Goal: Task Accomplishment & Management: Manage account settings

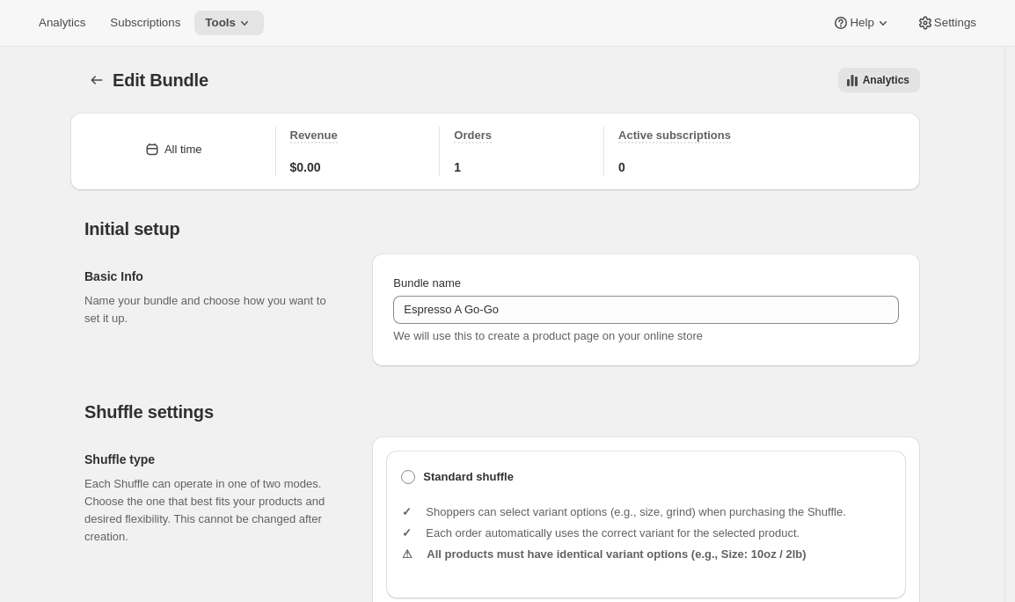
scroll to position [759, 0]
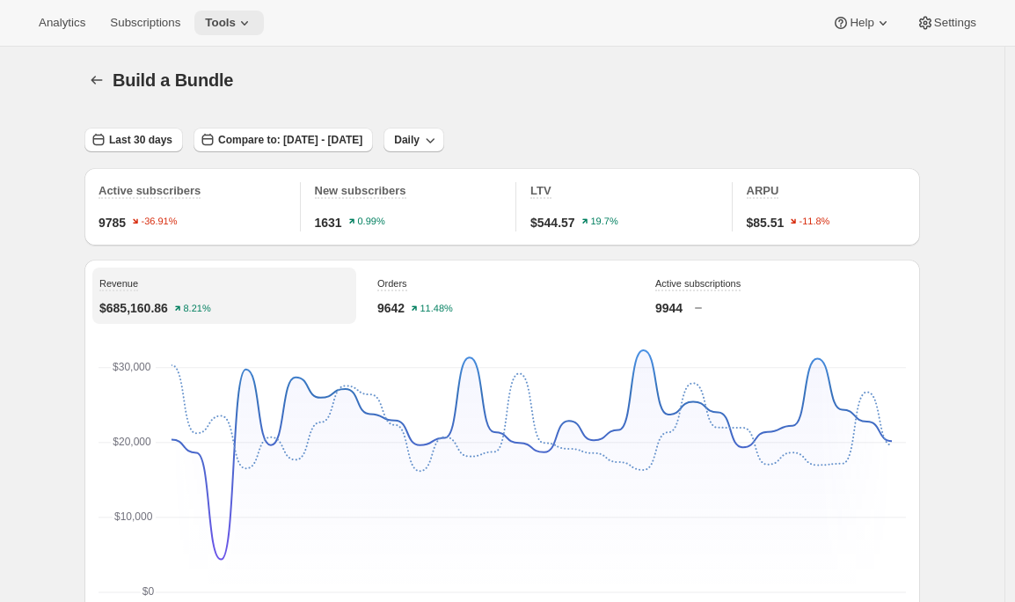
click at [264, 19] on button "Tools" at bounding box center [229, 23] width 70 height 25
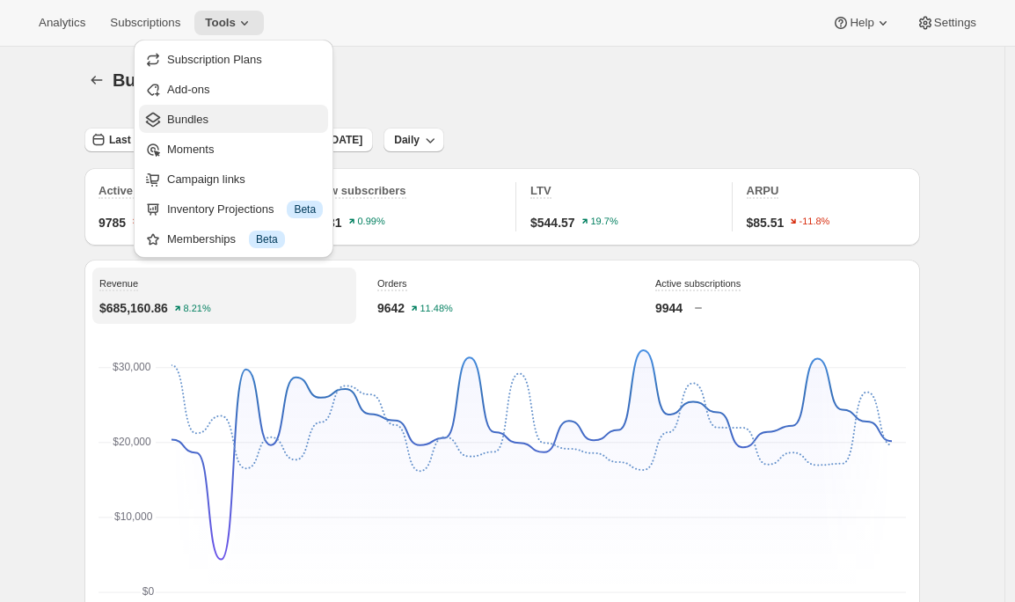
click at [207, 123] on span "Bundles" at bounding box center [187, 119] width 41 height 13
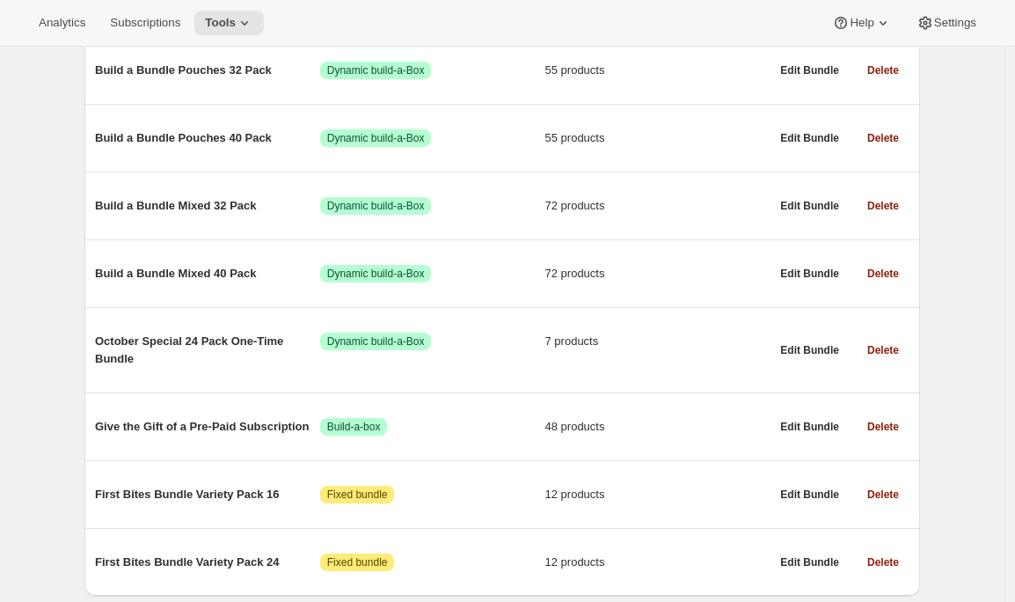
scroll to position [810, 0]
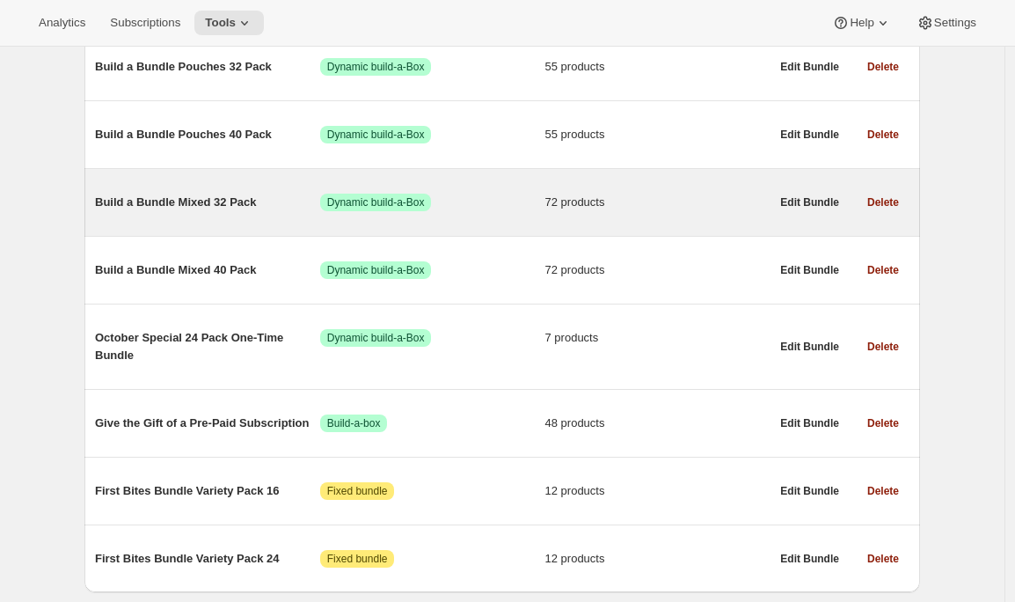
click at [212, 224] on div "Build a Bundle Mixed 32 Pack Success Dynamic build-a-Box 72 products" at bounding box center [432, 203] width 675 height 46
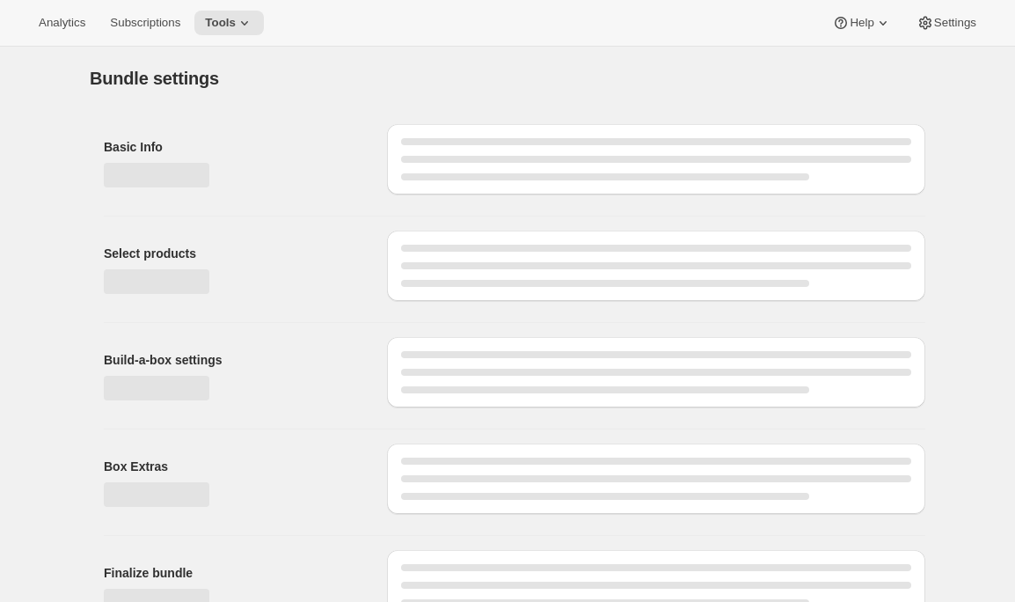
type input "Build a Bundle Mixed 32 Pack"
checkbox input "true"
select select "MINIMUM"
type input "Select at least 8 meals"
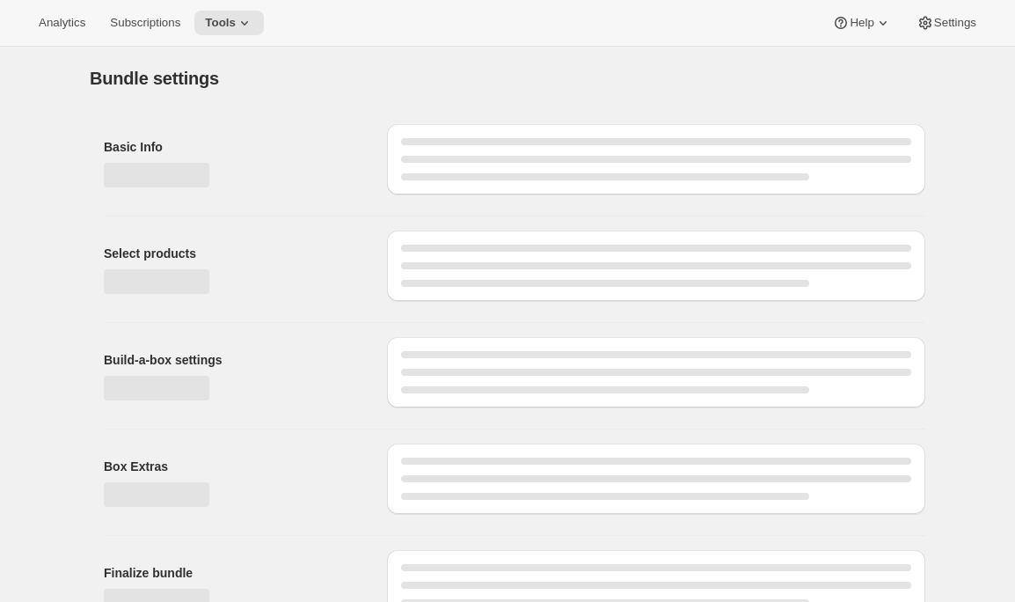
select select "gid://shopify/ProductVariant/41182055432274_6321b5ac-0d1c-4f8d-8ffe-6193e28b69b8"
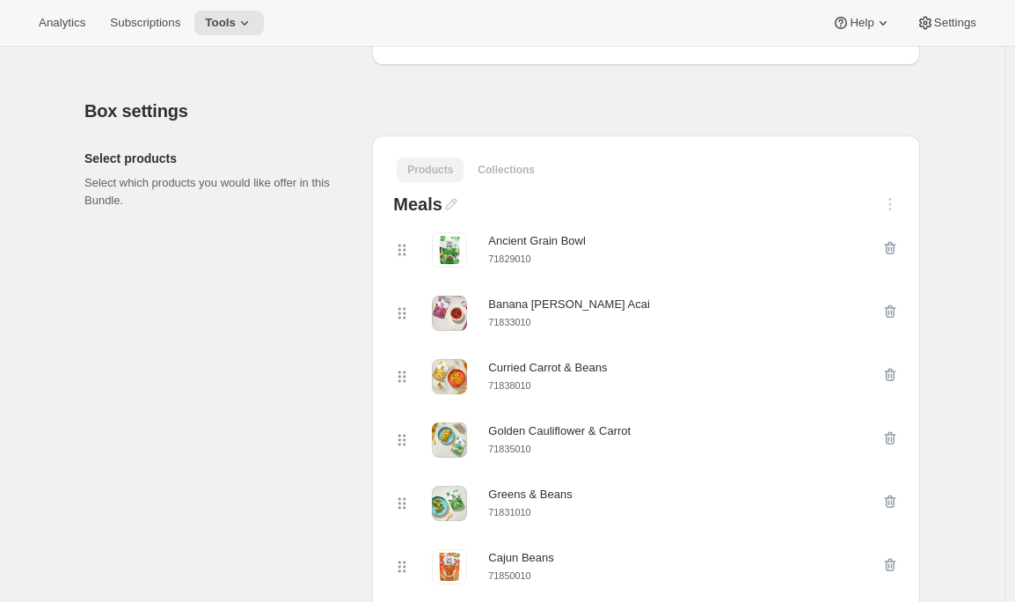
scroll to position [396, 0]
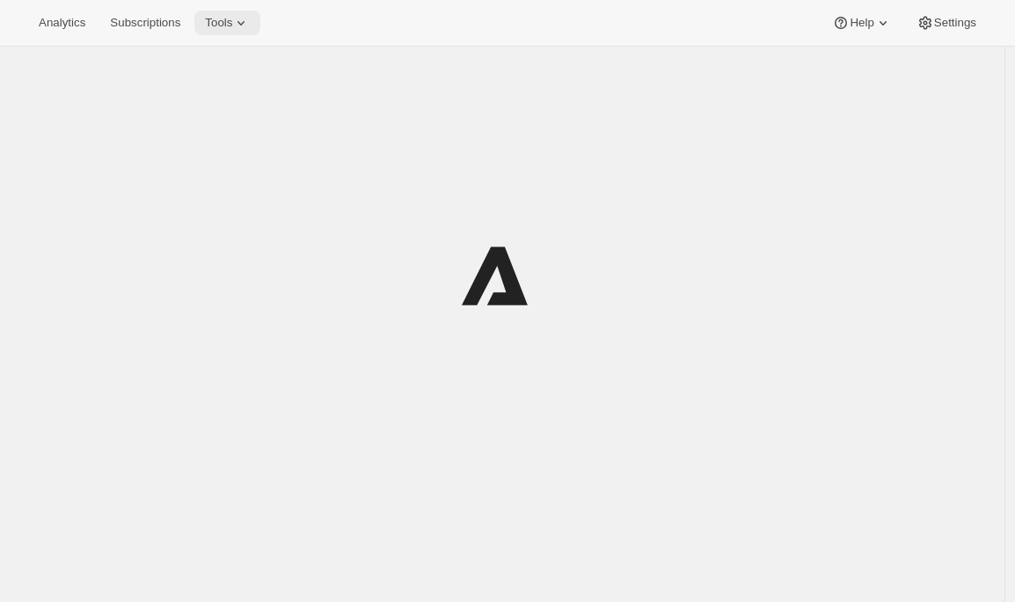
click at [224, 23] on span "Tools" at bounding box center [218, 23] width 27 height 14
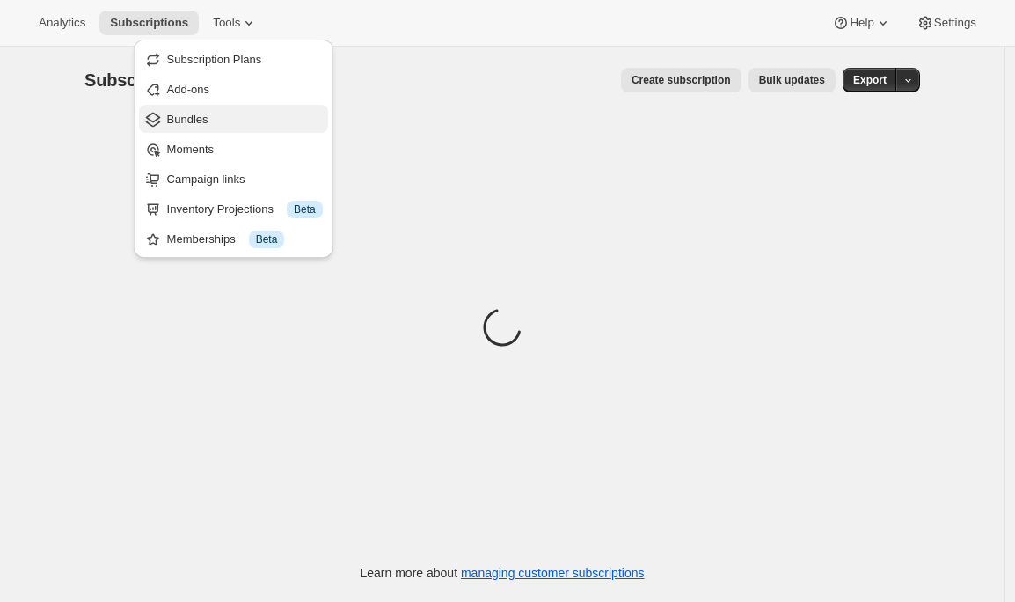
click at [195, 129] on button "Bundles" at bounding box center [233, 119] width 189 height 28
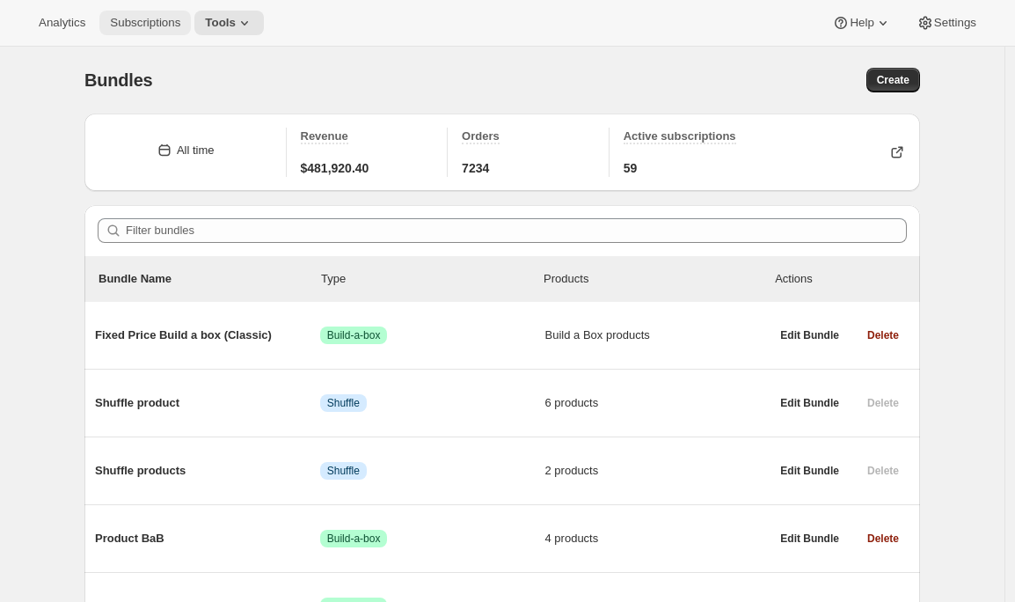
click at [138, 25] on span "Subscriptions" at bounding box center [145, 23] width 70 height 14
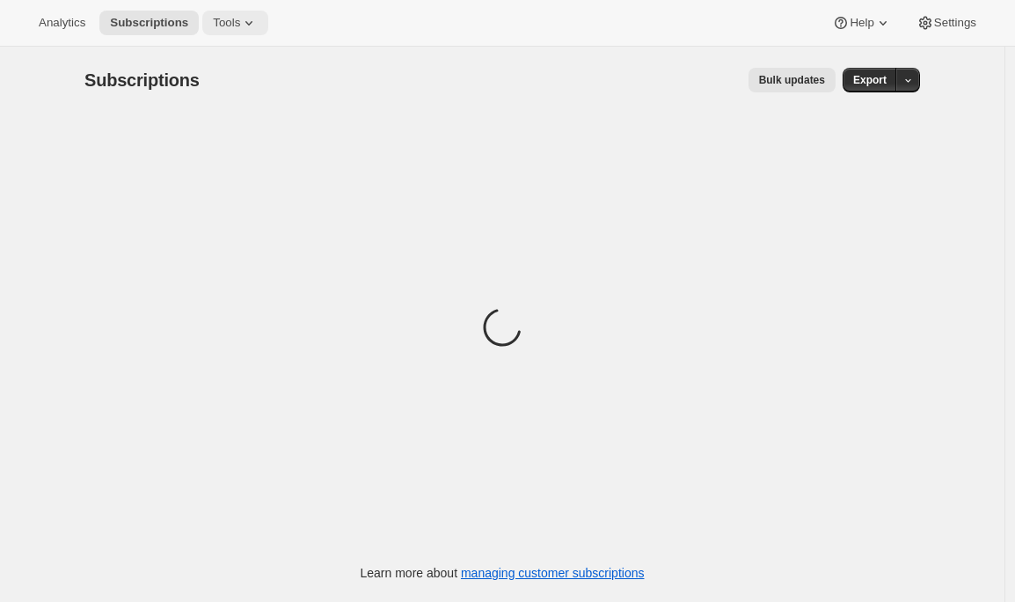
click at [240, 21] on span "Tools" at bounding box center [226, 23] width 27 height 14
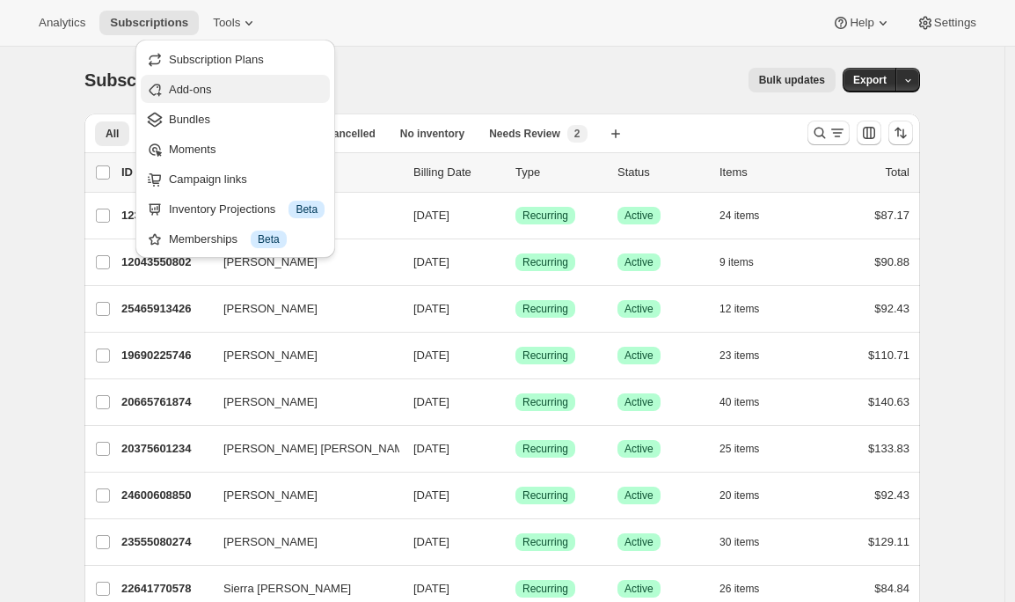
click at [206, 88] on span "Add-ons" at bounding box center [190, 89] width 42 height 13
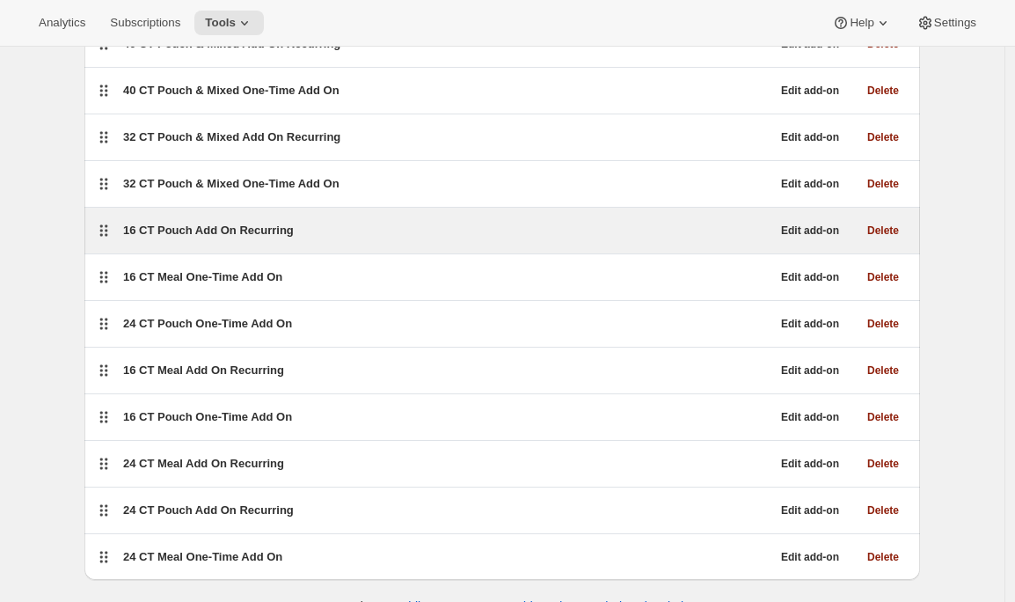
scroll to position [236, 0]
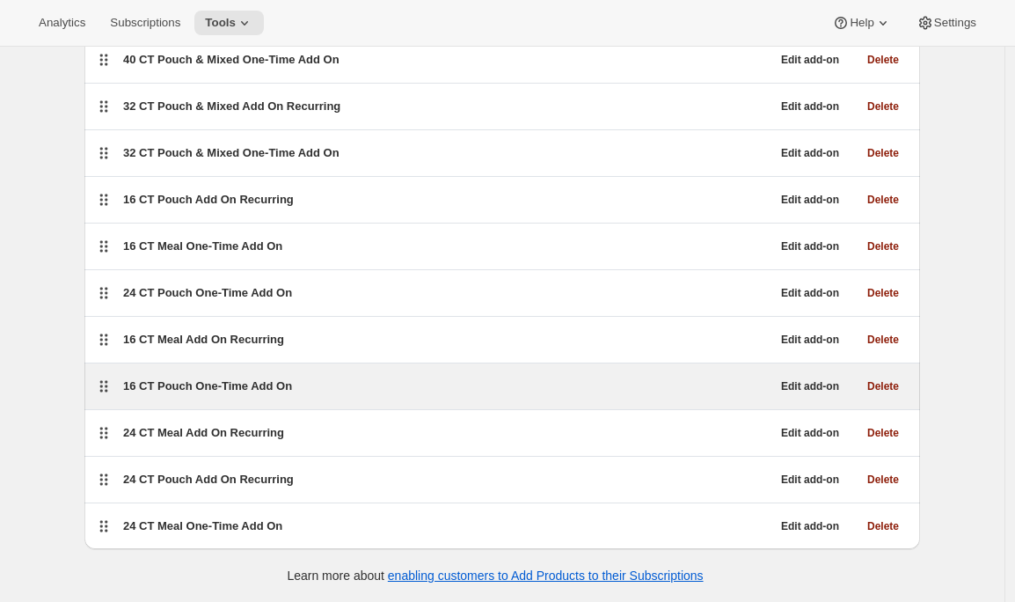
click at [174, 381] on span "16 CT Pouch One-Time Add On" at bounding box center [207, 385] width 169 height 13
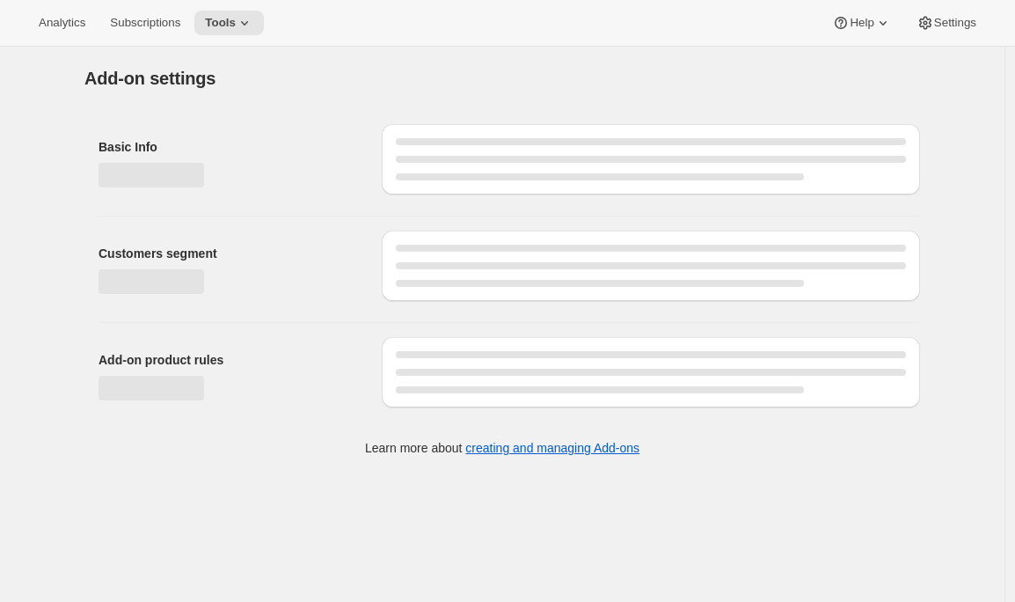
select select "selectedProducts"
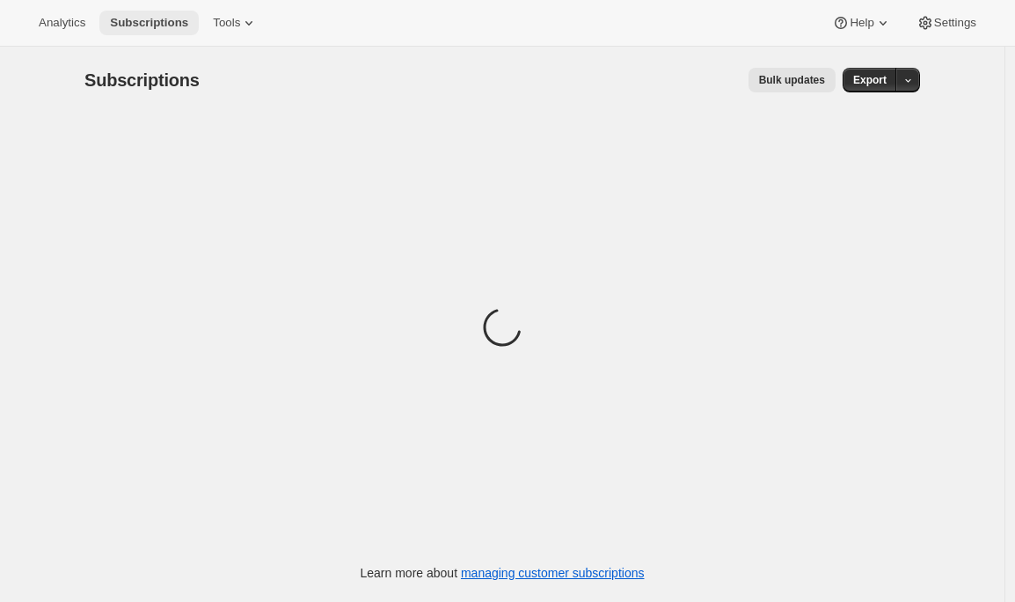
click at [150, 26] on span "Subscriptions" at bounding box center [149, 23] width 78 height 14
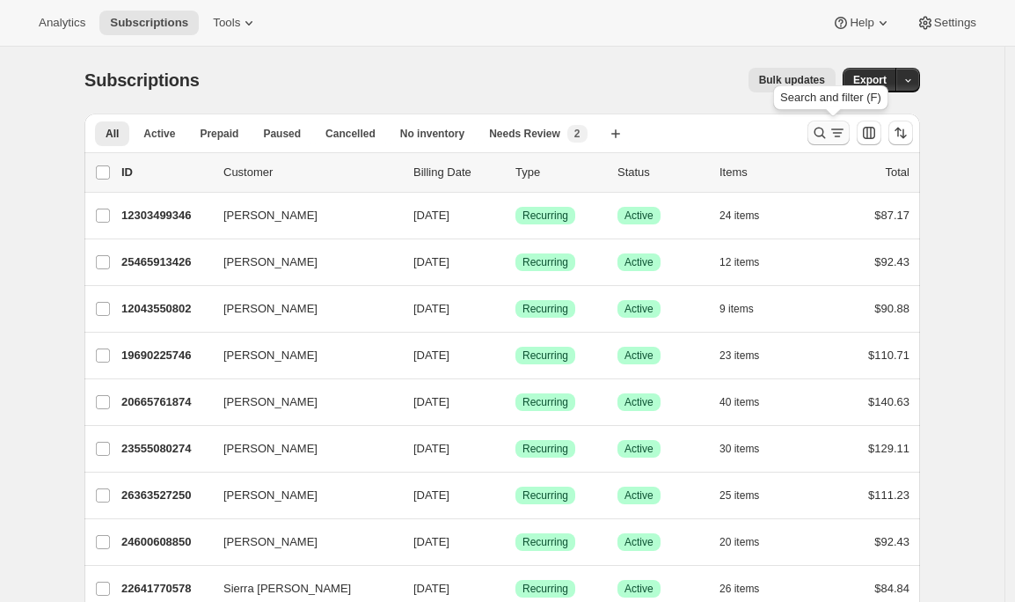
click at [829, 128] on icon "Search and filter results" at bounding box center [820, 133] width 18 height 18
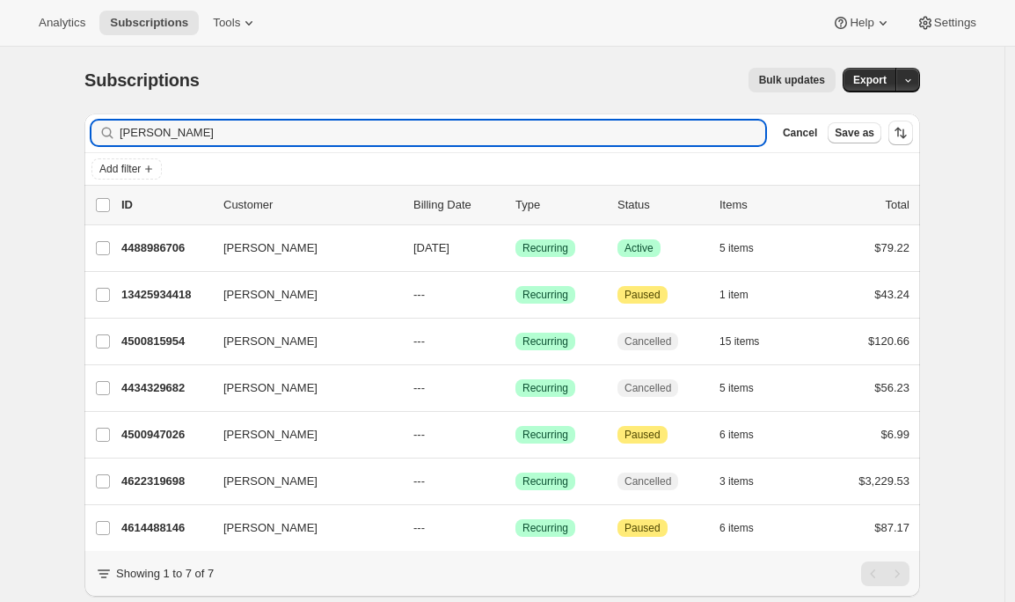
type input "[PERSON_NAME]"
click at [191, 264] on div "[PERSON_NAME] 4488986706 [PERSON_NAME] [DATE] Success Recurring Success Active …" at bounding box center [502, 248] width 836 height 46
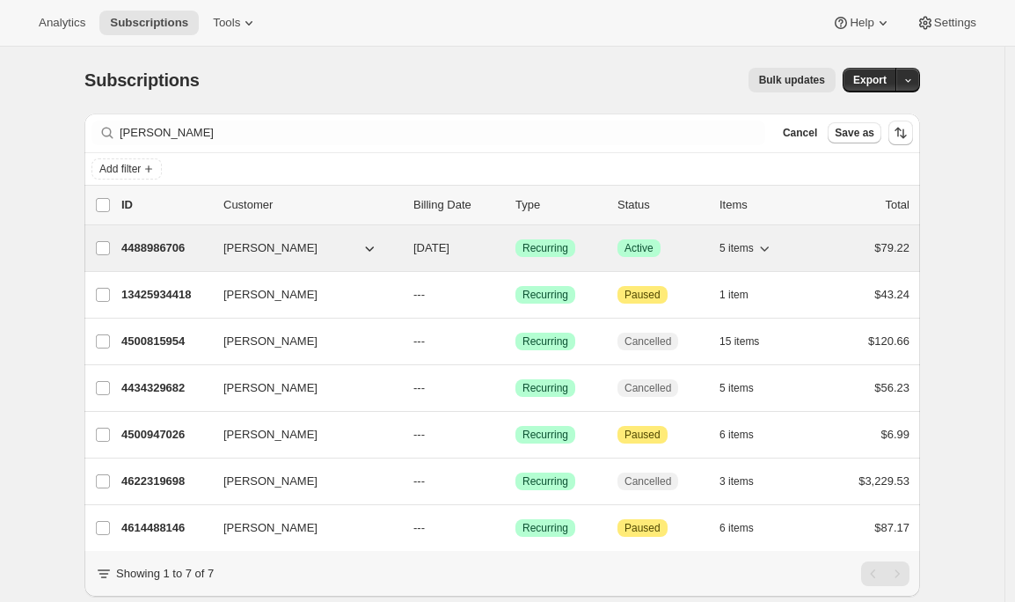
click at [183, 253] on p "4488986706" at bounding box center [165, 248] width 88 height 18
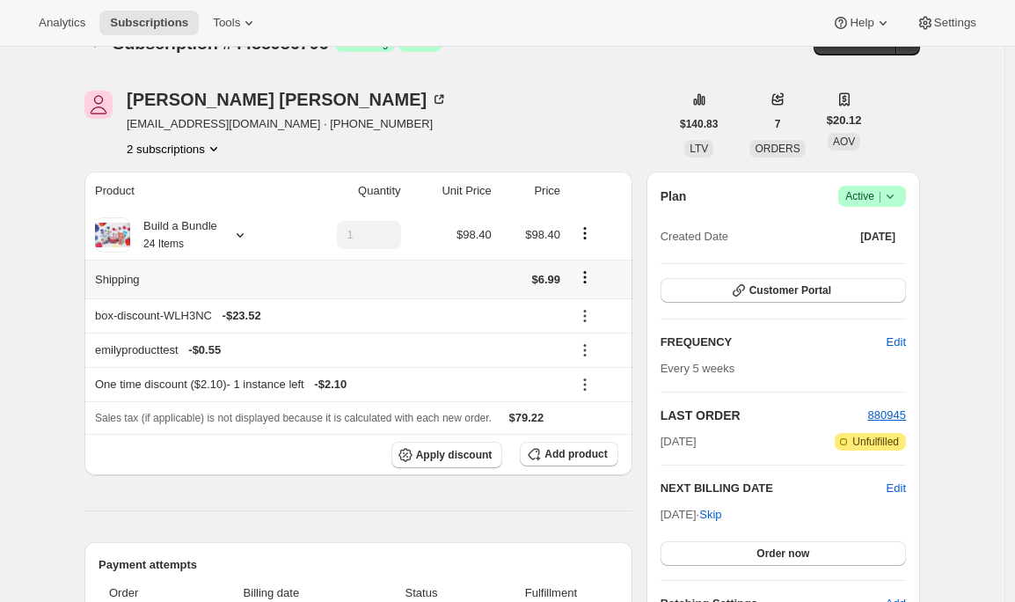
scroll to position [40, 0]
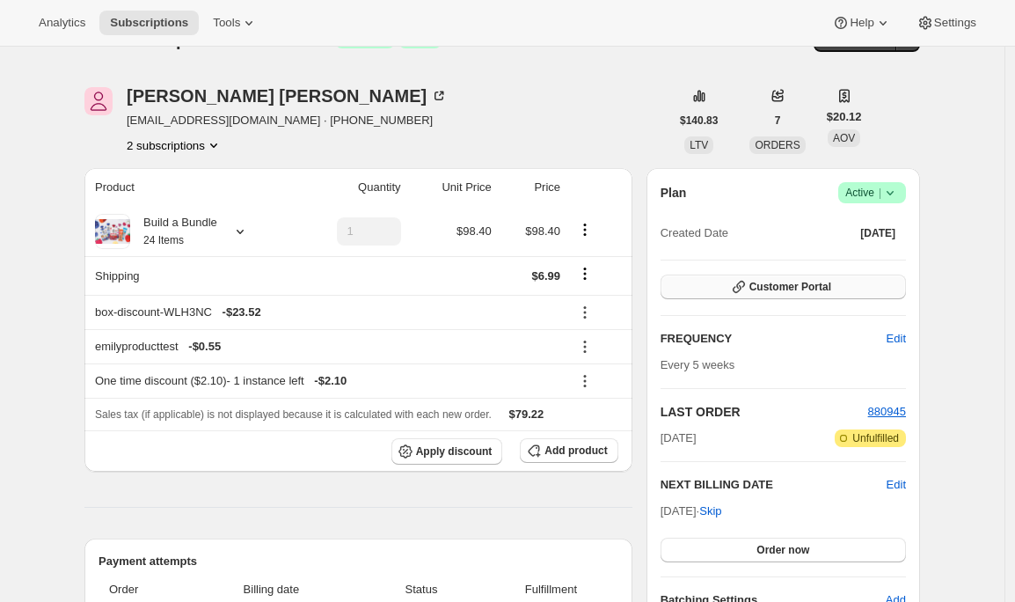
click at [722, 286] on button "Customer Portal" at bounding box center [784, 287] width 246 height 25
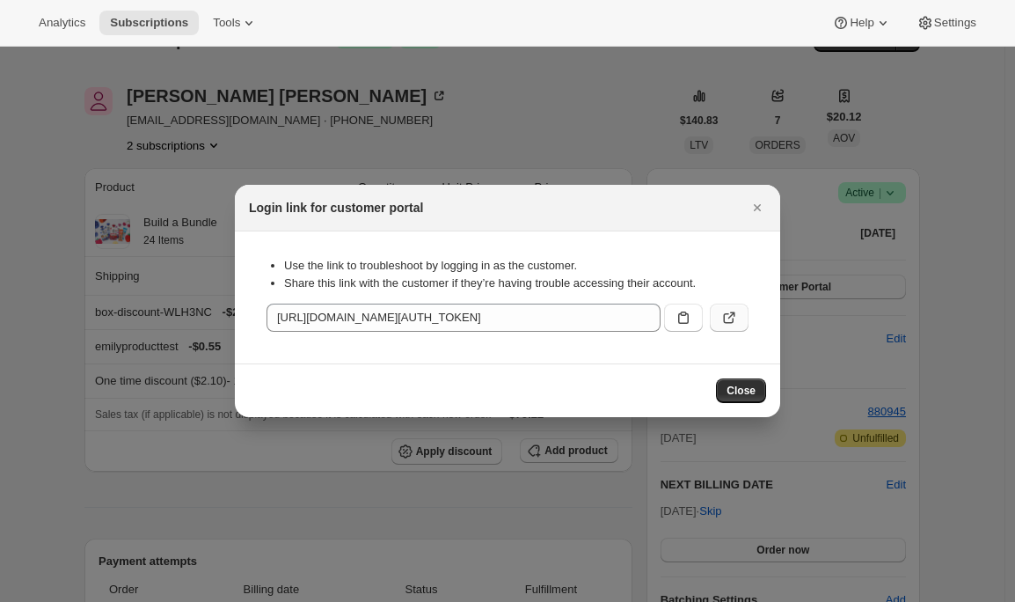
click at [727, 318] on icon ":rc8:" at bounding box center [730, 318] width 18 height 18
click at [756, 207] on icon "Close" at bounding box center [757, 207] width 7 height 7
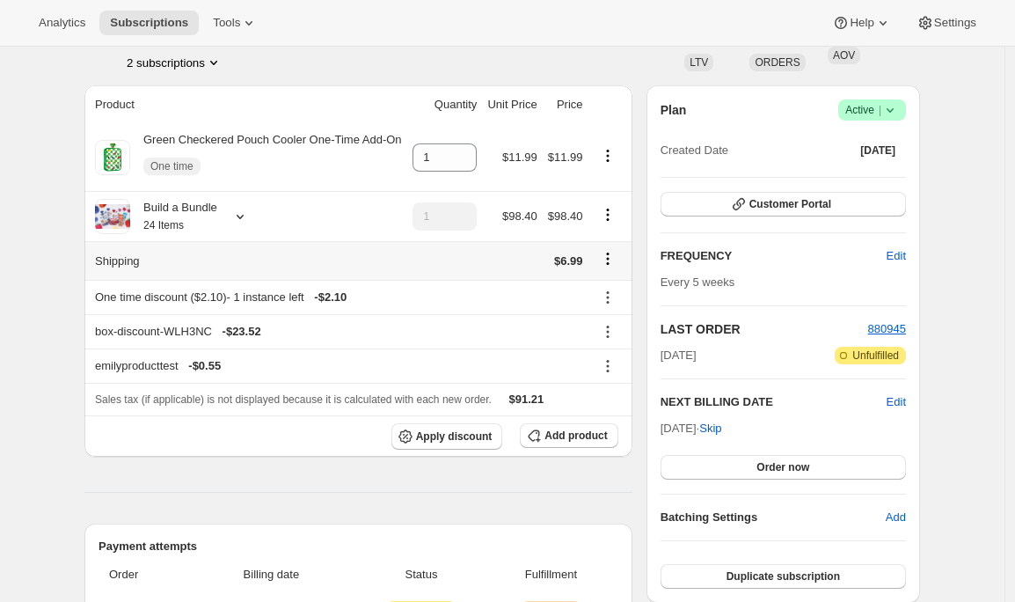
scroll to position [150, 0]
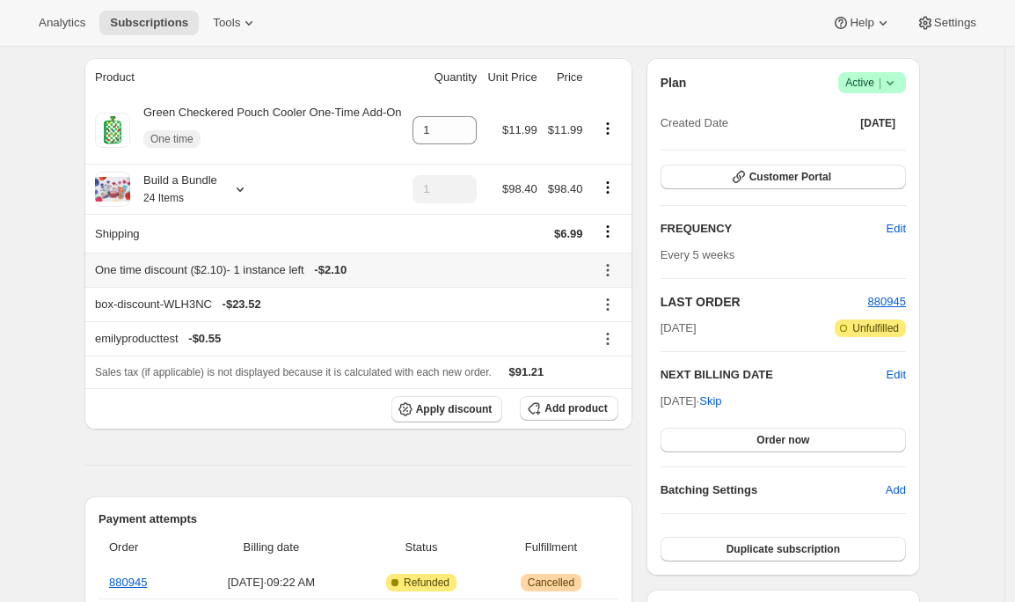
click at [610, 279] on icon at bounding box center [608, 270] width 18 height 18
click at [601, 347] on span "Remove" at bounding box center [612, 351] width 42 height 13
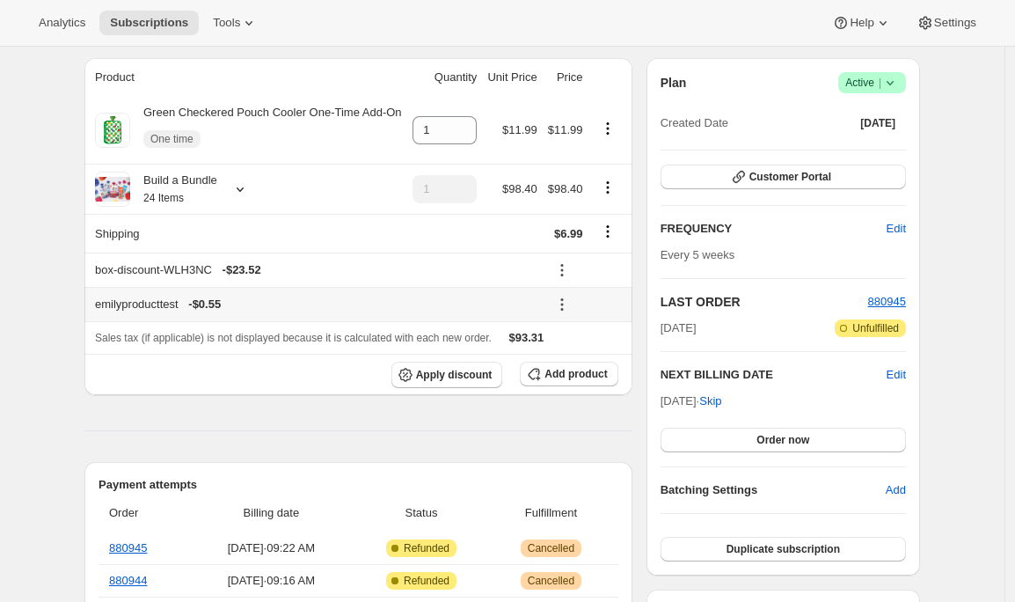
click at [568, 313] on icon at bounding box center [562, 305] width 18 height 18
click at [574, 382] on span "Remove" at bounding box center [588, 385] width 42 height 13
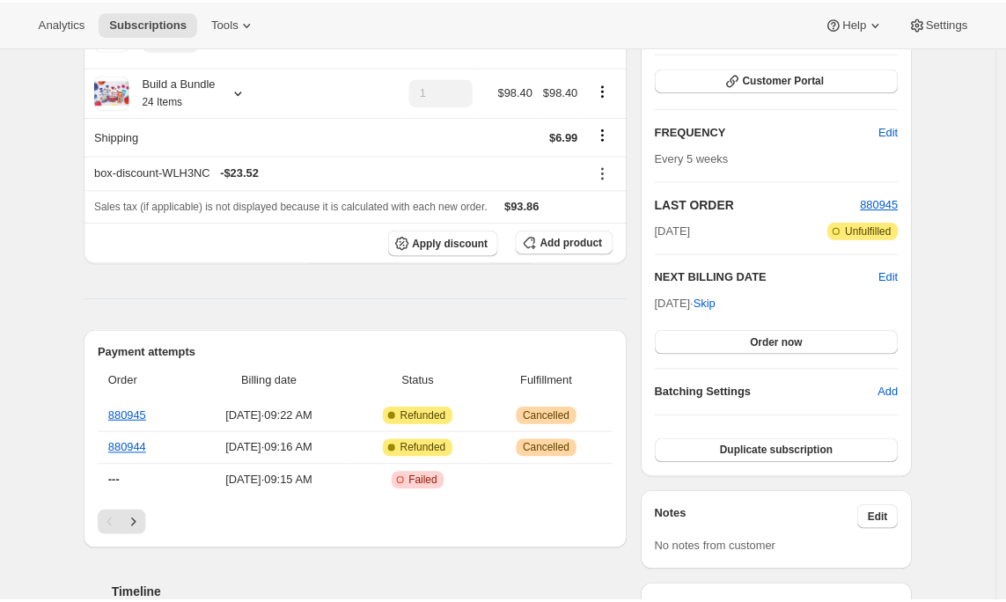
scroll to position [251, 0]
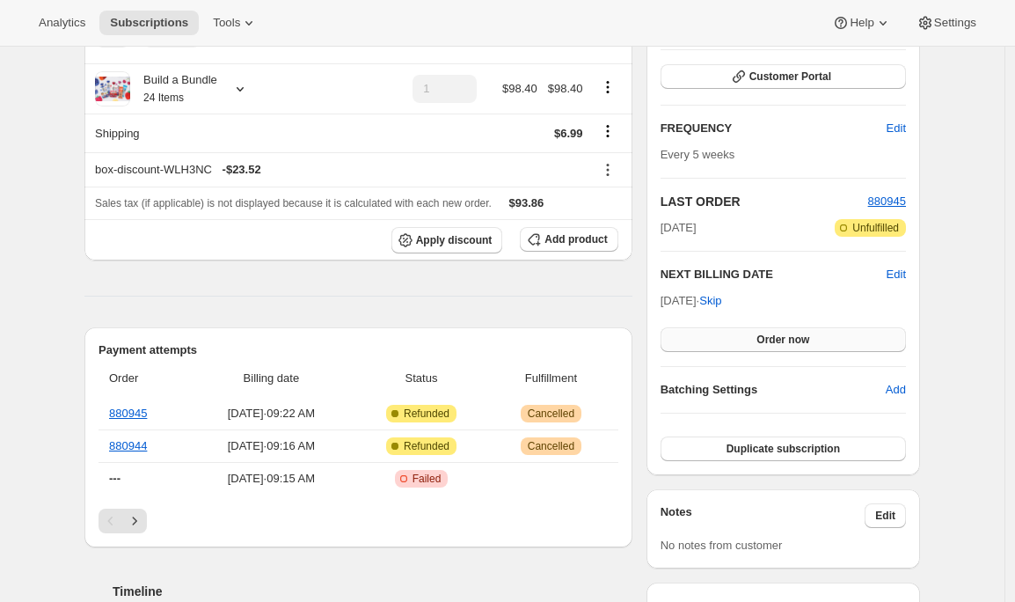
click at [769, 340] on span "Order now" at bounding box center [783, 340] width 53 height 14
click at [781, 343] on span "Click to confirm" at bounding box center [784, 340] width 80 height 14
